Goal: Transaction & Acquisition: Purchase product/service

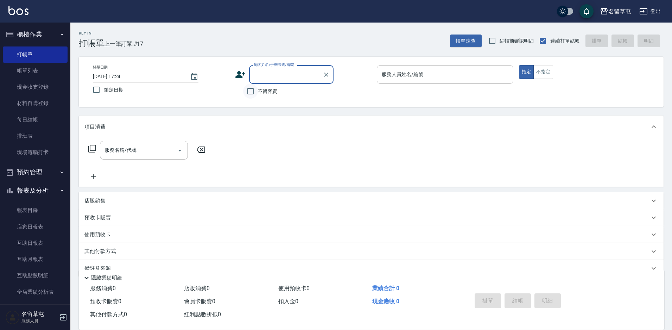
click at [256, 89] on input "不留客資" at bounding box center [250, 91] width 15 height 15
checkbox input "true"
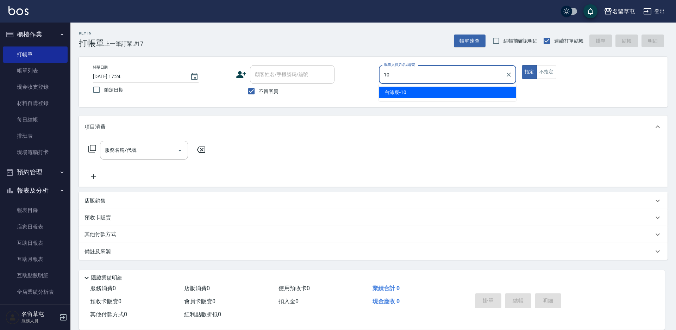
type input "[PERSON_NAME]-10"
type button "true"
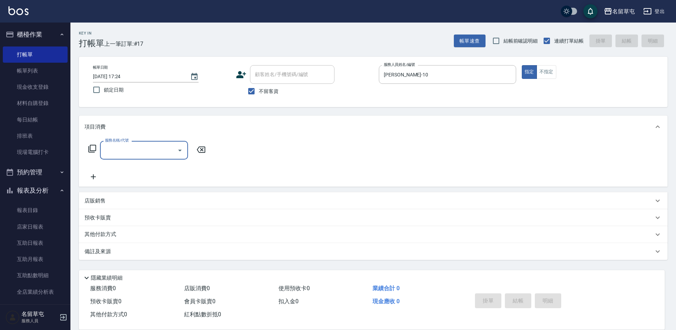
click at [556, 69] on div "指定 不指定" at bounding box center [590, 72] width 137 height 14
click at [553, 70] on button "不指定" at bounding box center [546, 72] width 20 height 14
click at [179, 138] on div "項目消費" at bounding box center [373, 126] width 588 height 23
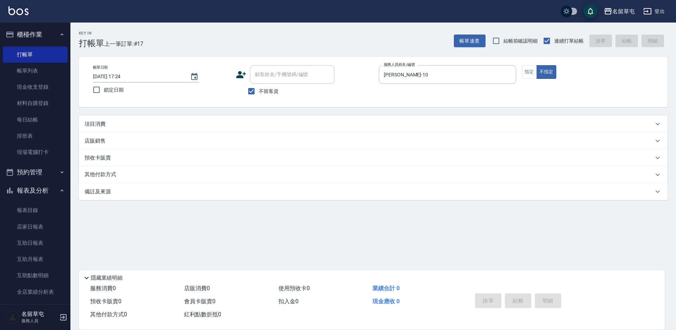
click at [165, 150] on div "預收卡販賣" at bounding box center [373, 157] width 588 height 17
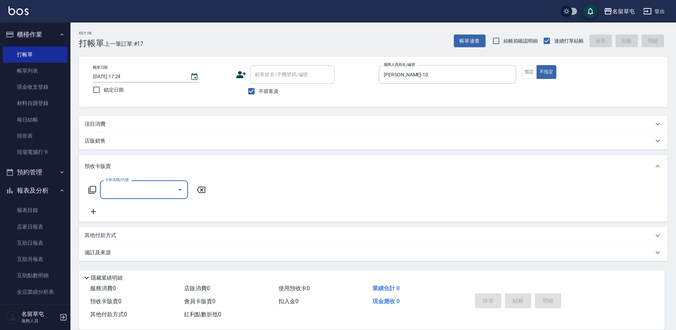
click at [154, 127] on div "項目消費" at bounding box center [368, 123] width 569 height 7
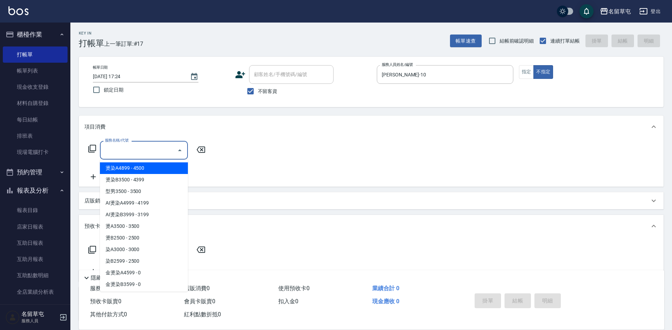
click at [154, 150] on input "服務名稱/代號" at bounding box center [138, 150] width 71 height 12
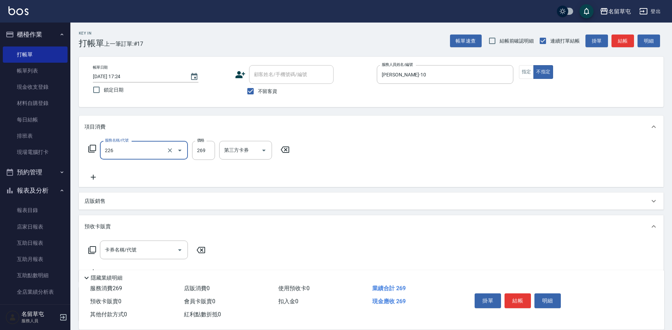
type input "洗剪269(226)"
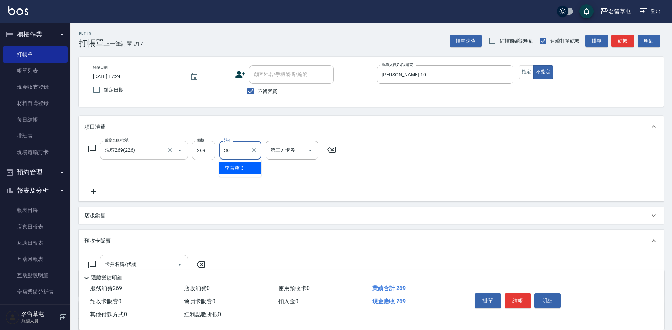
type input "[PERSON_NAME]-36"
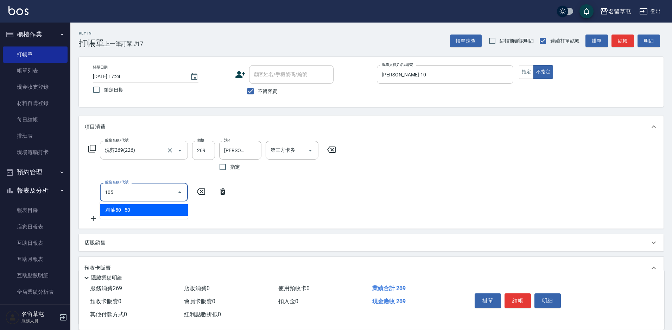
type input "精油50(105)"
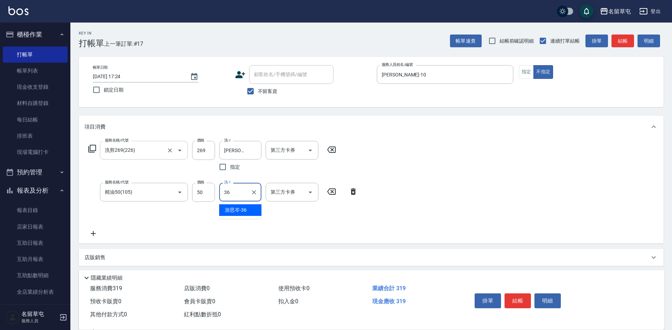
type input "[PERSON_NAME]-36"
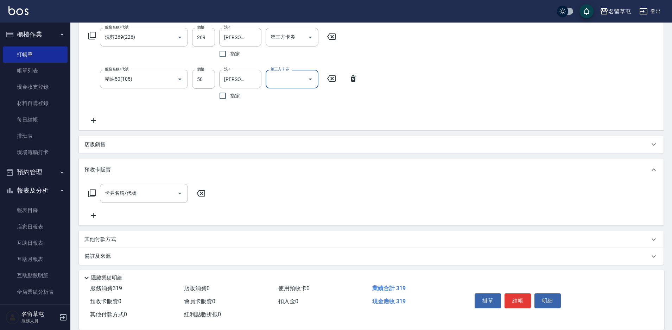
scroll to position [115, 0]
click at [124, 139] on div "店販銷售" at bounding box center [366, 141] width 565 height 7
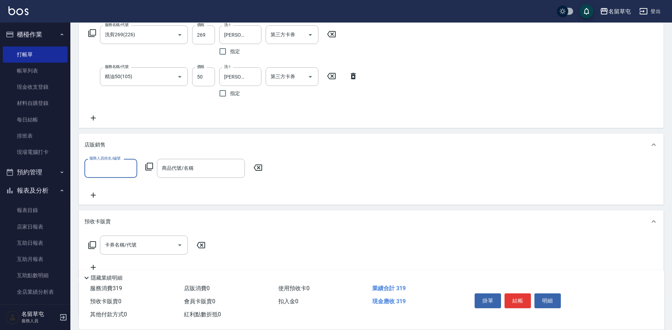
scroll to position [0, 0]
type input "[PERSON_NAME]-36"
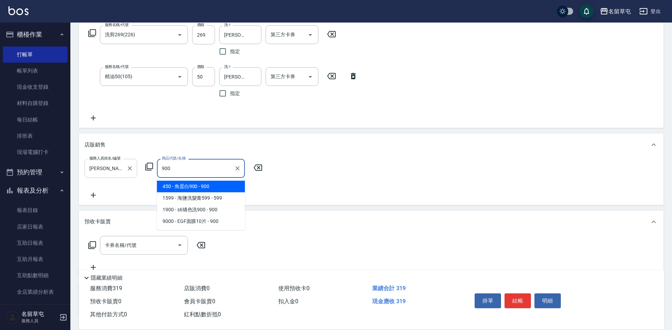
type input "角蛋白900"
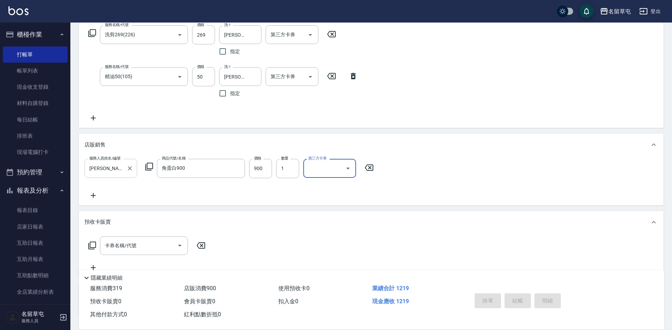
type input "[DATE] 18:54"
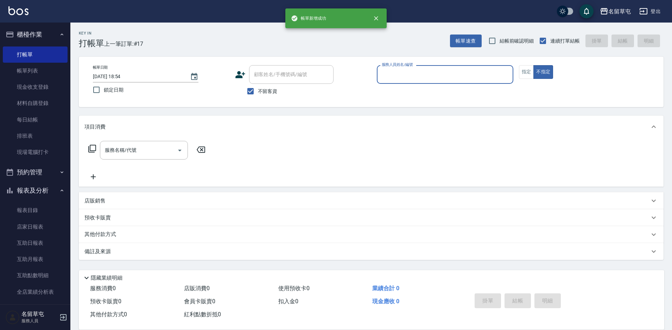
scroll to position [0, 0]
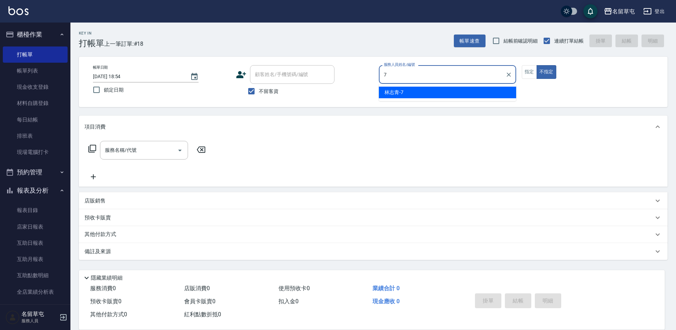
type input "[PERSON_NAME]-7"
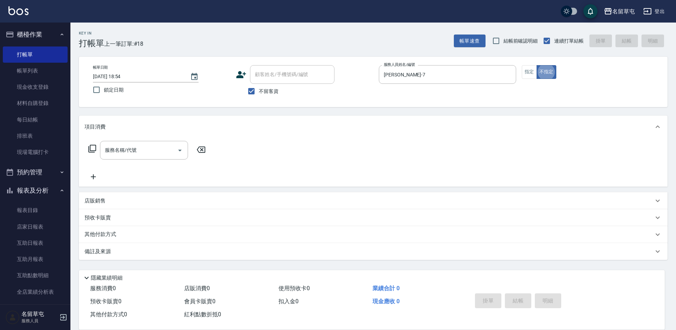
type button "false"
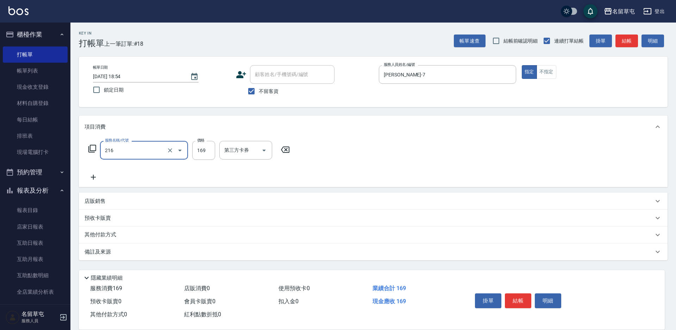
type input "剪髮169(216)"
type input "250"
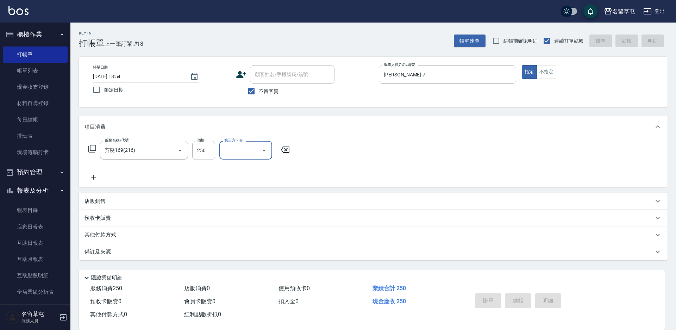
type input "[DATE] 18:55"
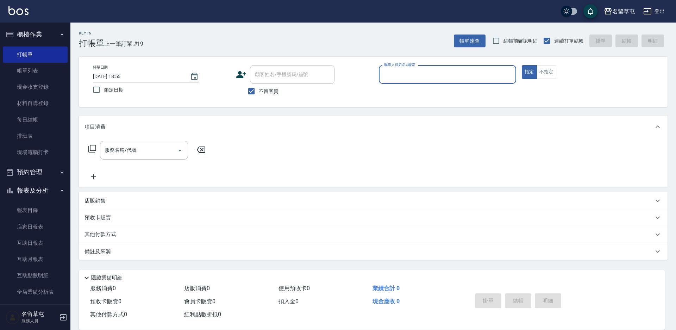
click at [262, 94] on span "不留客資" at bounding box center [269, 91] width 20 height 7
click at [259, 94] on input "不留客資" at bounding box center [251, 91] width 15 height 15
checkbox input "false"
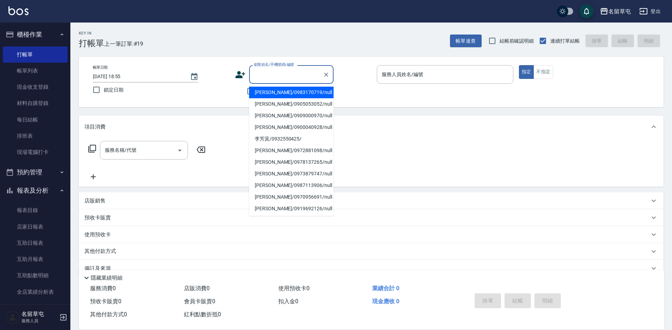
click at [270, 78] on input "顧客姓名/手機號碼/編號" at bounding box center [286, 74] width 68 height 12
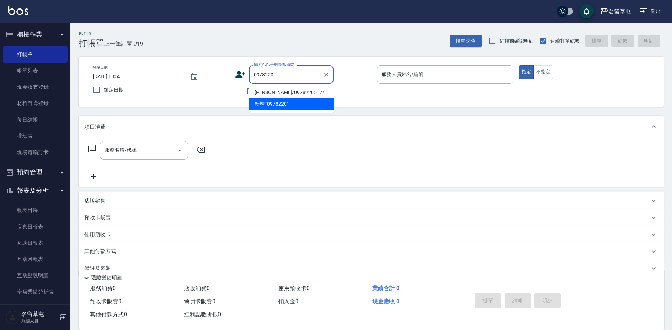
click at [286, 94] on li "[PERSON_NAME]/0978220517/" at bounding box center [291, 93] width 84 height 12
type input "[PERSON_NAME]/0978220517/"
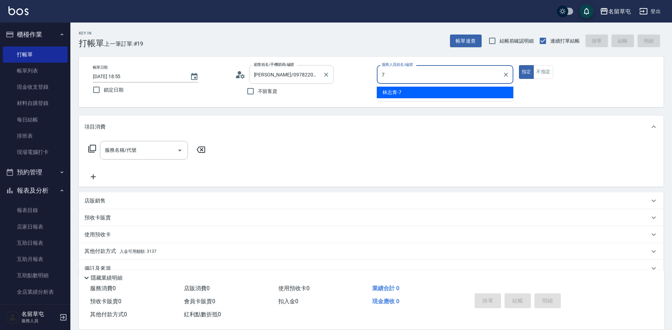
type input "[PERSON_NAME]-7"
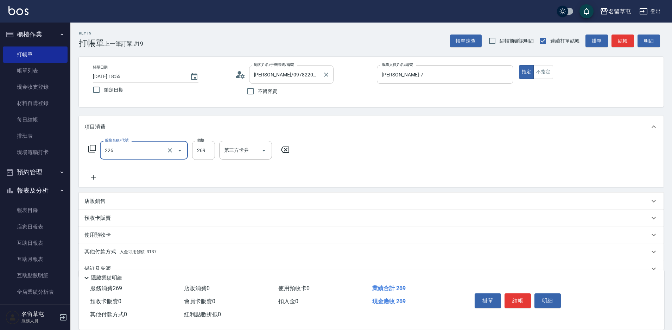
type input "洗剪269(226)"
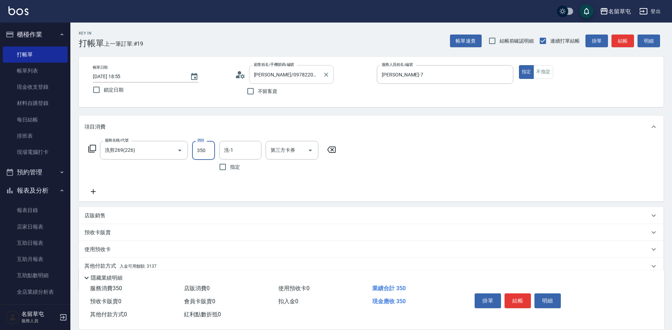
type input "350"
type input "[PERSON_NAME]-31"
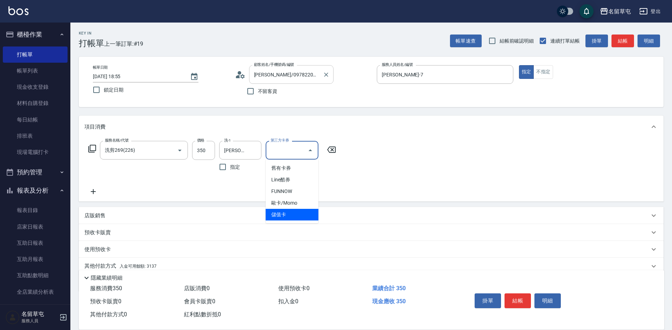
type input "儲值卡"
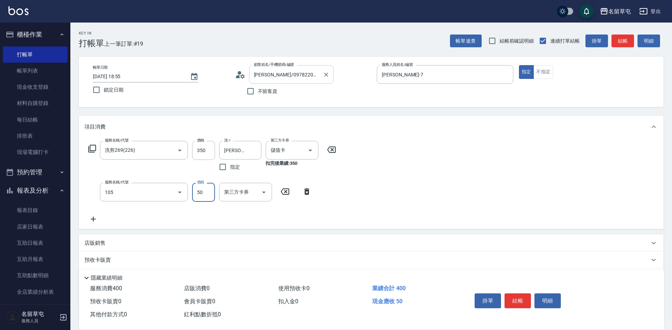
type input "精油50(105)"
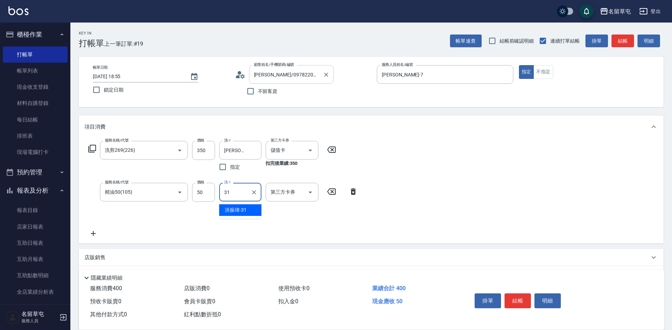
type input "[PERSON_NAME]-31"
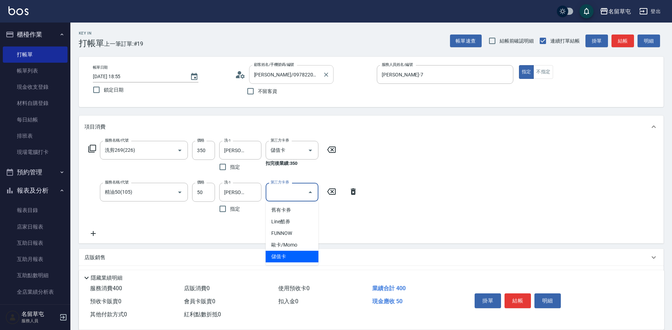
type input "儲值卡"
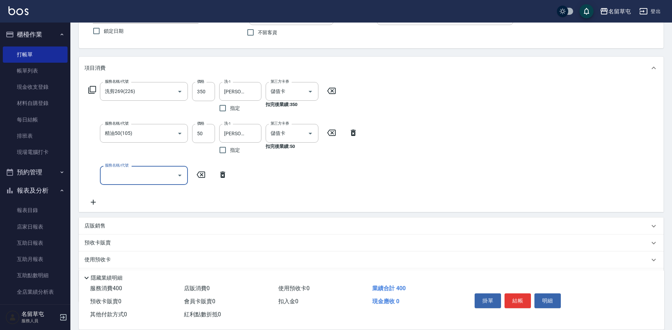
scroll to position [99, 0]
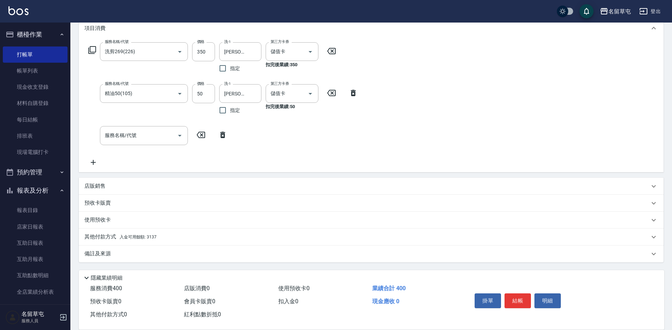
click at [146, 240] on p "其他付款方式 入金可用餘額: 3137" at bounding box center [120, 237] width 72 height 8
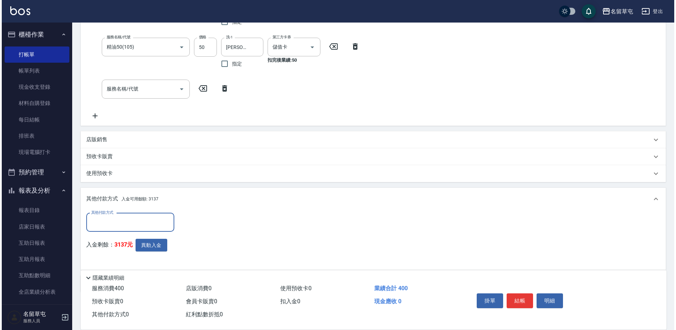
scroll to position [169, 0]
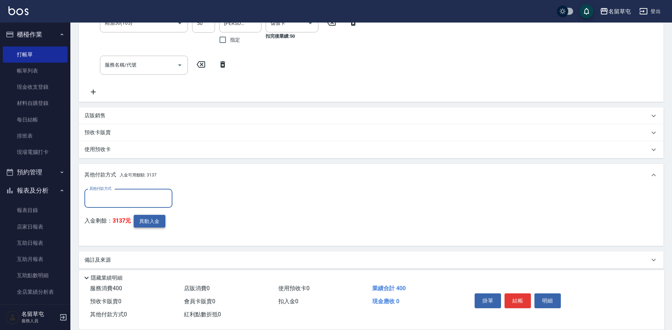
click at [148, 220] on button "異動入金" at bounding box center [150, 221] width 32 height 13
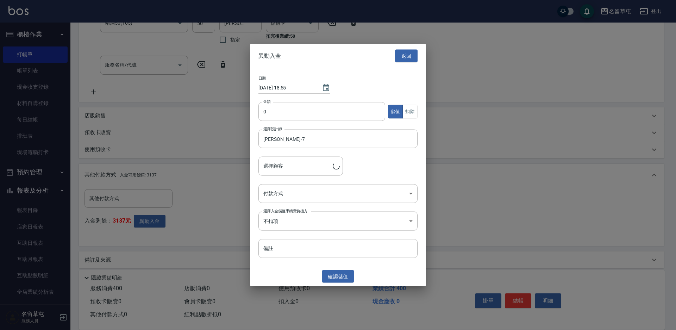
type input "[PERSON_NAME]/0978220517/"
click at [408, 108] on button "扣除" at bounding box center [409, 112] width 15 height 14
click at [339, 118] on input "0" at bounding box center [321, 111] width 127 height 19
drag, startPoint x: 339, startPoint y: 118, endPoint x: 255, endPoint y: 117, distance: 83.8
click at [255, 117] on div "日期 [DATE] 18:55 金額 0 金額 儲值 扣除 選擇設計師 [PERSON_NAME]-7 選擇設計師 選擇顧客 [PERSON_NAME]/09…" at bounding box center [338, 167] width 176 height 198
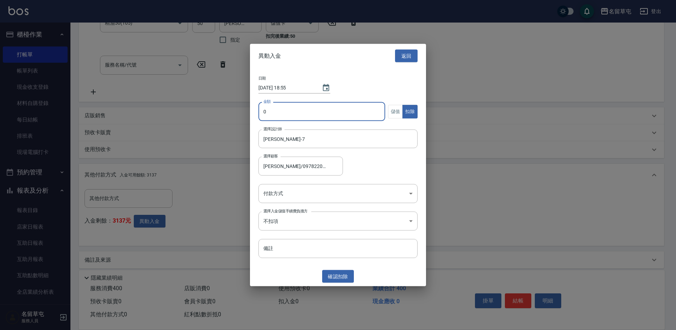
drag, startPoint x: 309, startPoint y: 102, endPoint x: 231, endPoint y: 99, distance: 77.8
click at [231, 99] on div "異動入金 返回 日期 [DATE] 18:55 金額 0 金額 儲值 扣除 選擇設計師 [PERSON_NAME]-7 選擇設計師 選擇顧客 [PERSON_…" at bounding box center [338, 165] width 676 height 330
type input "400"
click at [288, 194] on body "名留草屯 登出 櫃檯作業 打帳單 帳單列表 現金收支登錄 材料自購登錄 每日結帳 排班表 現場電腦打卡 預約管理 預約管理 單日預約紀錄 單週預約紀錄 報表及…" at bounding box center [338, 83] width 676 height 505
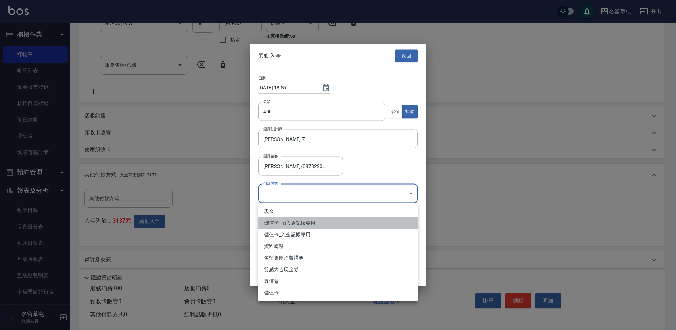
click at [299, 224] on li "儲值卡_扣入金記帳專用" at bounding box center [337, 223] width 159 height 12
type input "儲值卡_扣入金記帳專用"
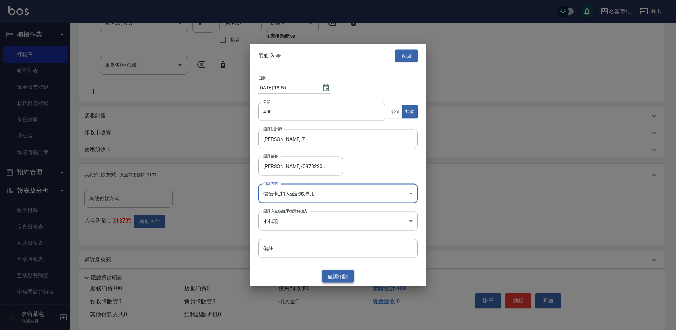
click at [331, 277] on button "確認 扣除" at bounding box center [338, 276] width 32 height 13
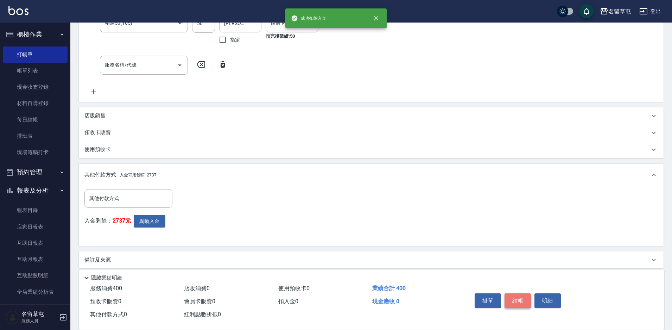
click at [524, 297] on button "結帳" at bounding box center [518, 300] width 26 height 15
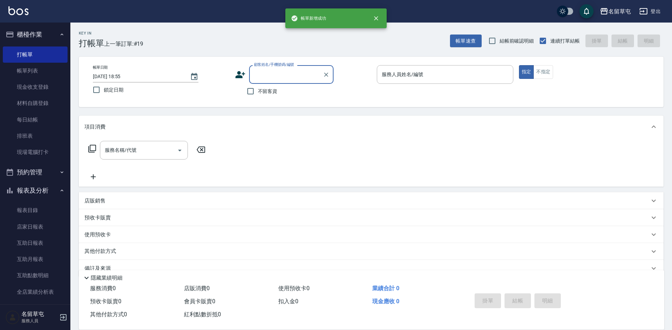
scroll to position [0, 0]
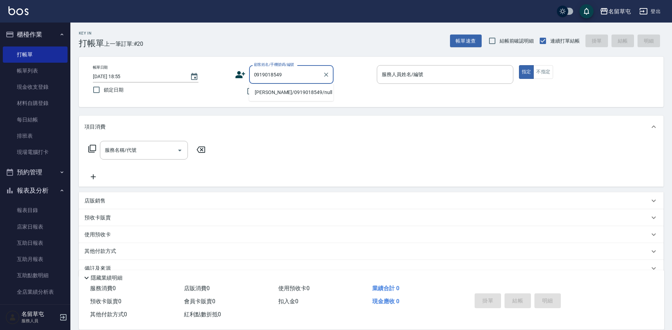
click at [303, 91] on li "[PERSON_NAME]/0919018549/null" at bounding box center [291, 93] width 84 height 12
type input "[PERSON_NAME]/0919018549/null"
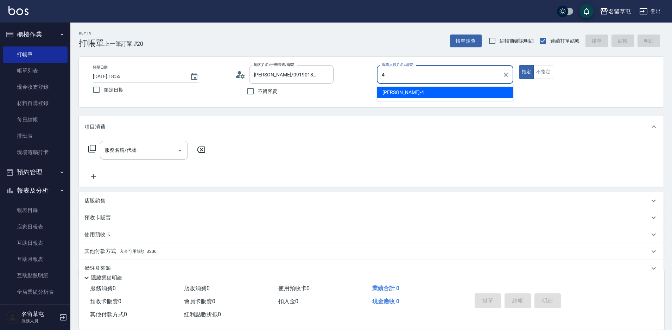
type input "[PERSON_NAME]-4"
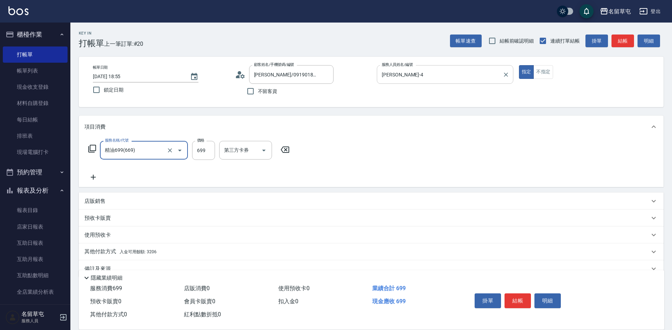
type input "精油699(669)"
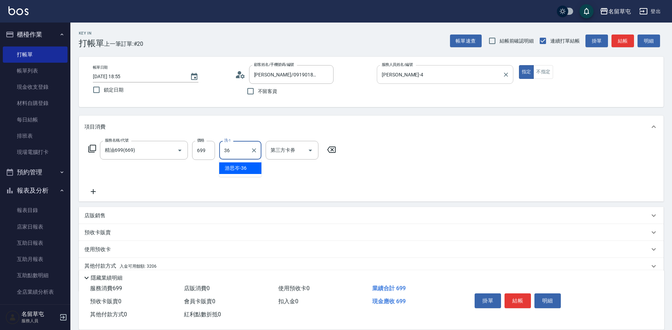
type input "[PERSON_NAME]-36"
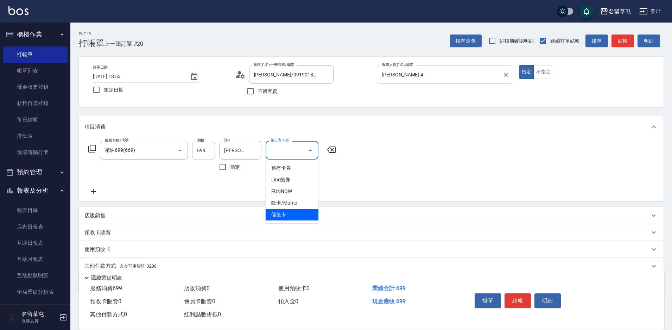
type input "儲值卡"
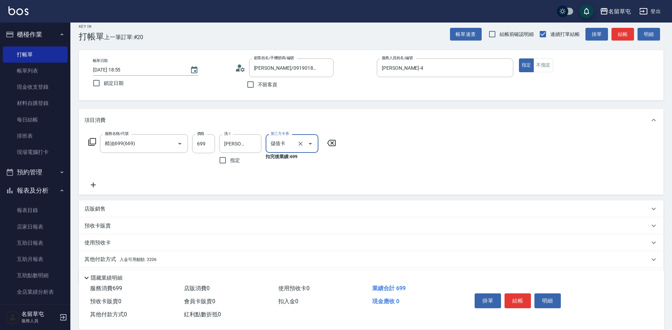
scroll to position [29, 0]
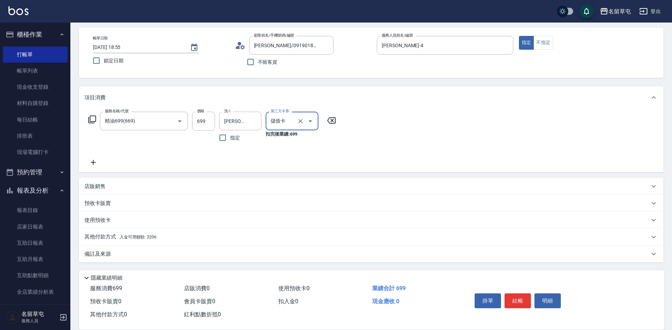
click at [173, 234] on div "其他付款方式 入金可用餘額: 3206" at bounding box center [366, 237] width 565 height 8
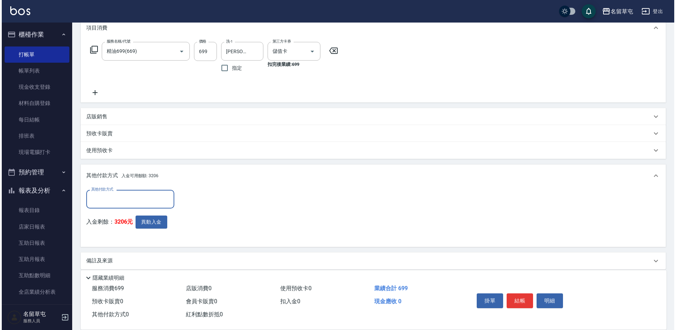
scroll to position [100, 0]
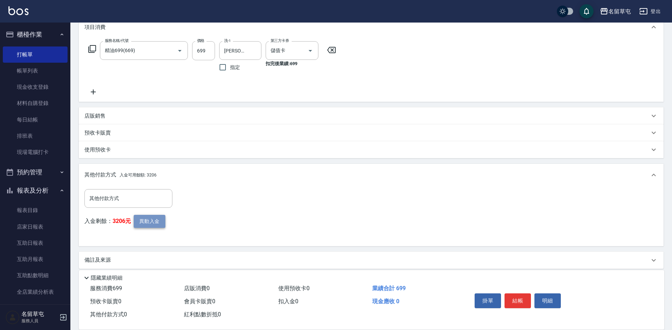
click at [156, 220] on button "異動入金" at bounding box center [150, 221] width 32 height 13
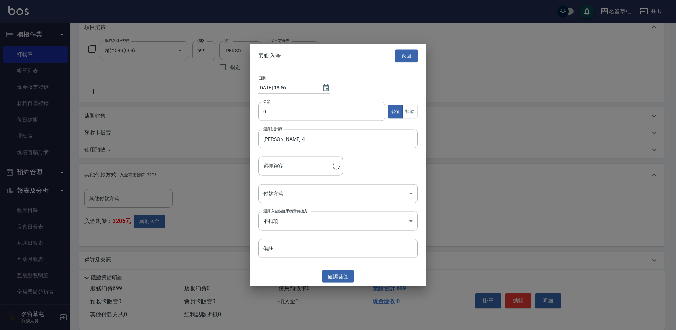
type input "[PERSON_NAME]/0919018549"
click at [290, 115] on input "0" at bounding box center [321, 111] width 127 height 19
type input "699"
click at [413, 112] on button "扣除" at bounding box center [409, 112] width 15 height 14
click at [361, 193] on body "名留草屯 登出 櫃檯作業 打帳單 帳單列表 現金收支登錄 材料自購登錄 每日結帳 排班表 現場電腦打卡 預約管理 預約管理 單日預約紀錄 單週預約紀錄 報表及…" at bounding box center [338, 118] width 676 height 436
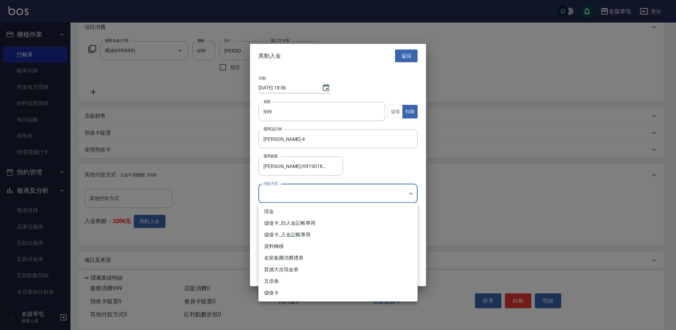
click at [291, 224] on li "儲值卡_扣入金記帳專用" at bounding box center [337, 223] width 159 height 12
type input "儲值卡_扣入金記帳專用"
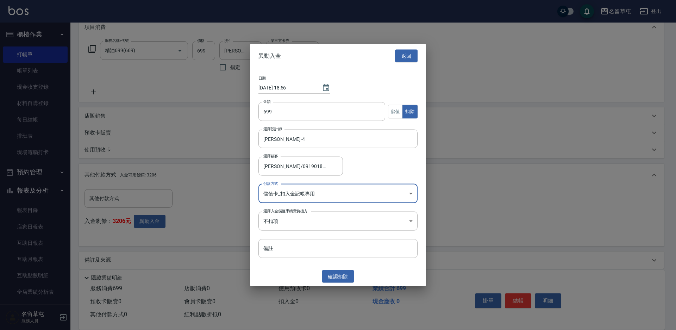
click at [343, 272] on button "確認 扣除" at bounding box center [338, 276] width 32 height 13
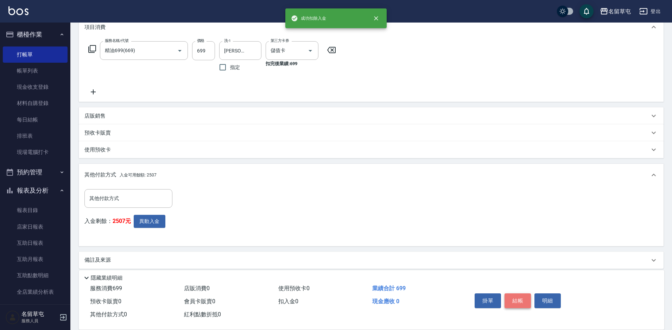
click at [518, 298] on button "結帳" at bounding box center [518, 300] width 26 height 15
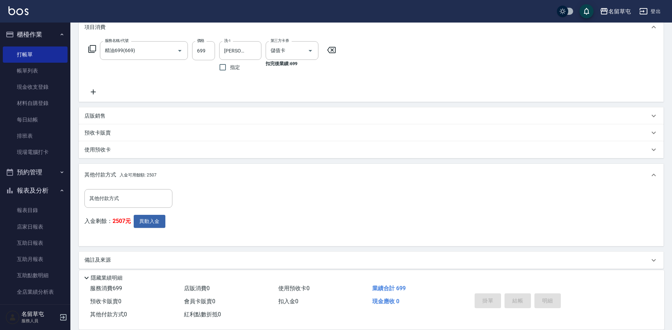
type input "[DATE] 18:56"
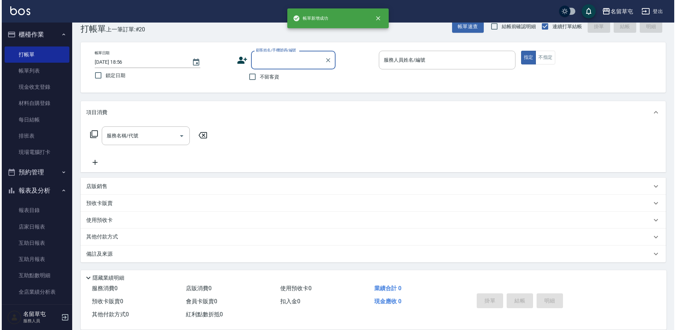
scroll to position [0, 0]
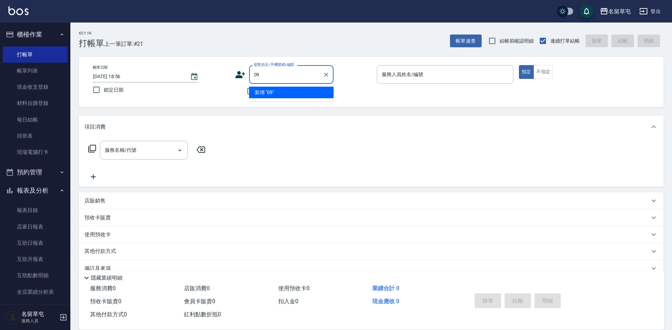
type input "0"
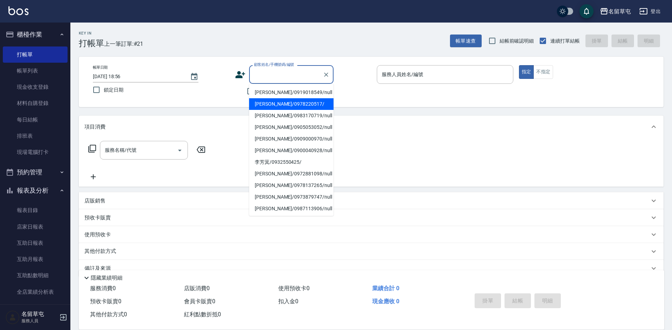
click at [194, 120] on div "項目消費" at bounding box center [371, 126] width 585 height 23
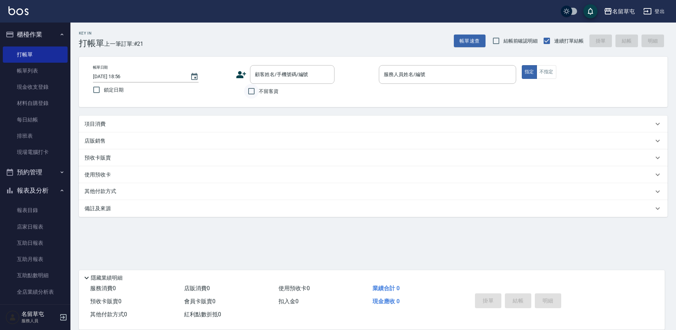
click at [257, 96] on input "不留客資" at bounding box center [251, 91] width 15 height 15
checkbox input "true"
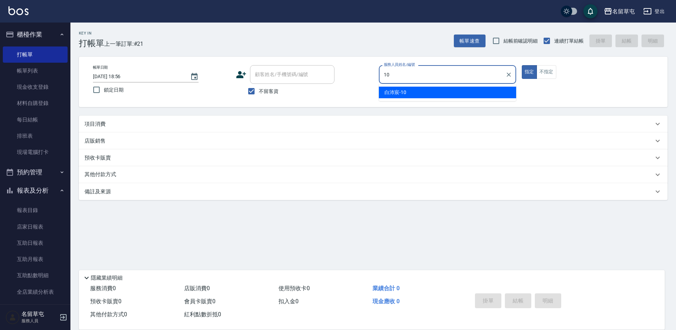
type input "[PERSON_NAME]-10"
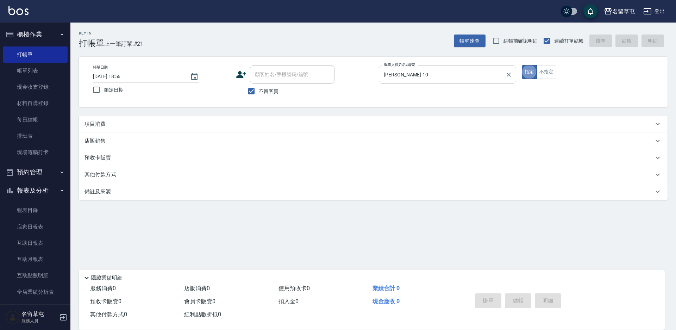
click at [522, 65] on button "指定" at bounding box center [529, 72] width 15 height 14
click at [303, 125] on div "項目消費" at bounding box center [368, 123] width 569 height 7
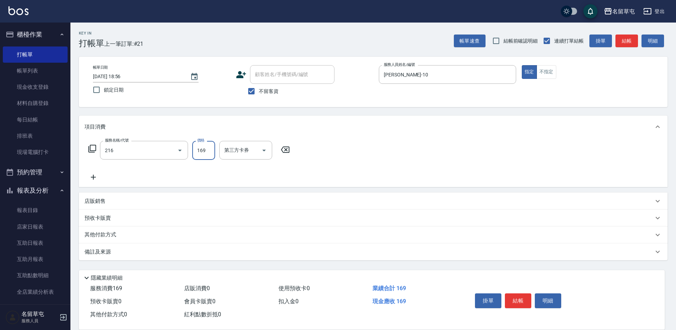
type input "剪髮169(216)"
type input "200"
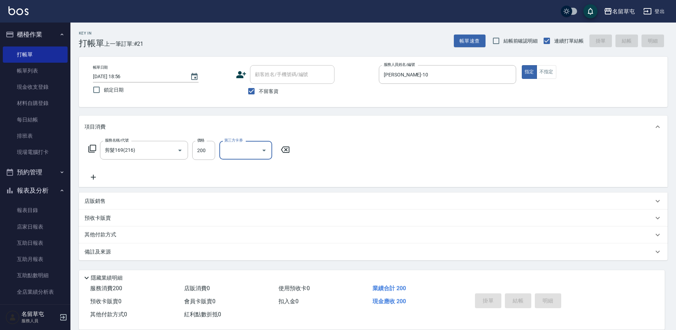
type input "[DATE] 18:57"
